Goal: Ask a question

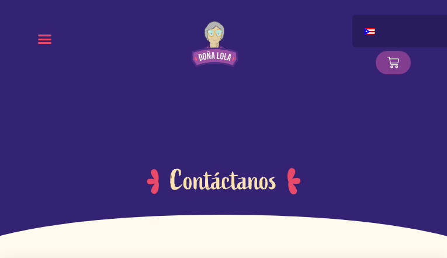
type input "lARhcbhfustkjIh"
type input "slOrnTkLCgtrKVEt"
type input "[EMAIL_ADDRESS][DOMAIN_NAME]"
radio input "true"
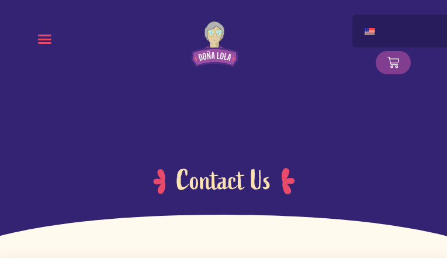
type input "zFajKzuzqDVY"
type input "PJNOWJobvYn"
type input "asagileloqer07@gmail.com"
radio input "true"
